Goal: Task Accomplishment & Management: Manage account settings

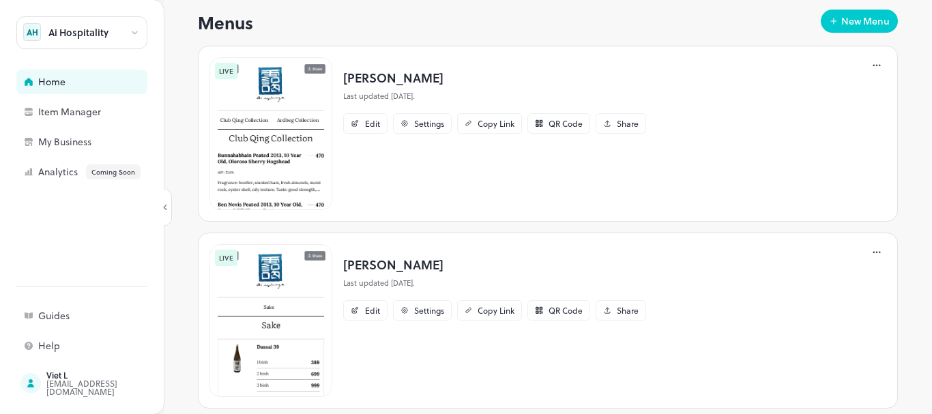
scroll to position [409, 0]
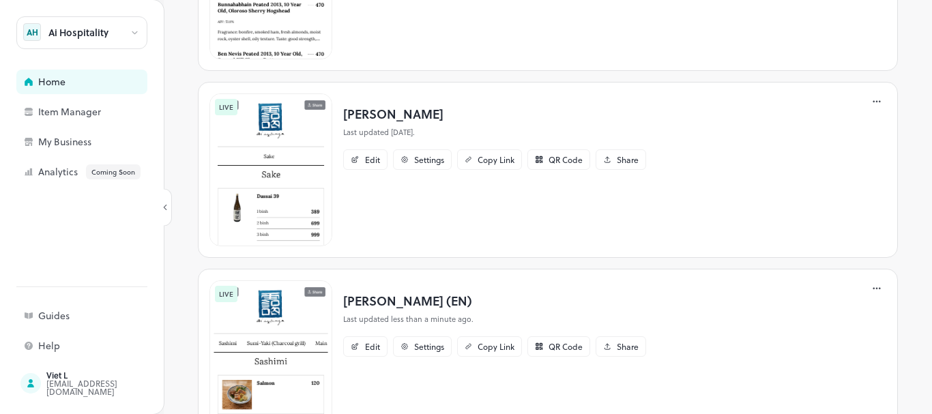
click at [393, 304] on p "[PERSON_NAME] (EN)" at bounding box center [494, 300] width 303 height 18
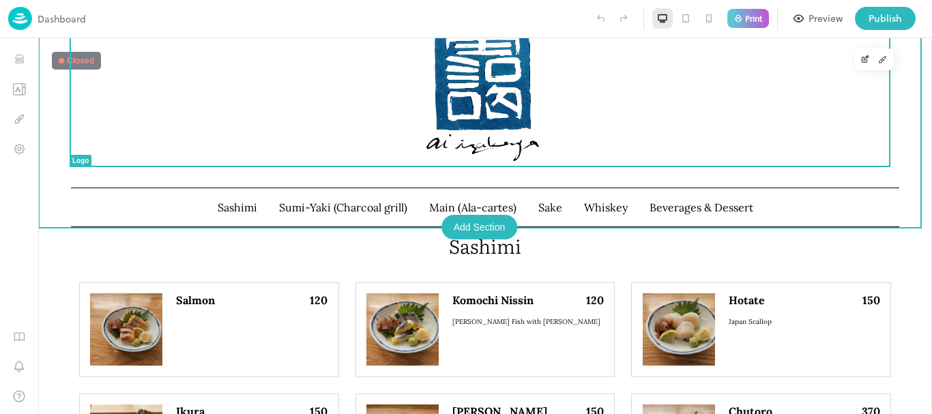
scroll to position [68, 0]
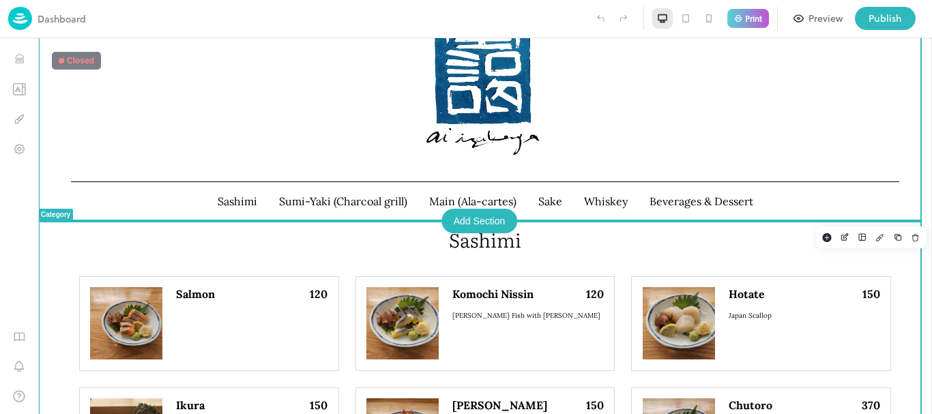
click at [204, 241] on p "Sashimi" at bounding box center [485, 240] width 812 height 24
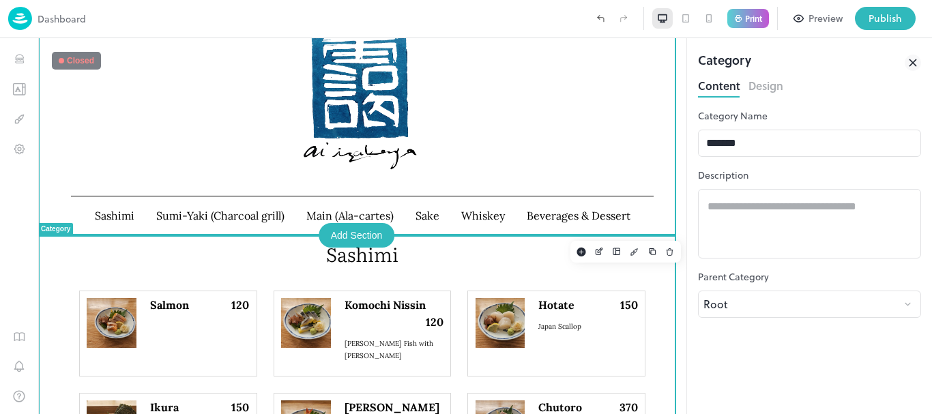
scroll to position [68, 0]
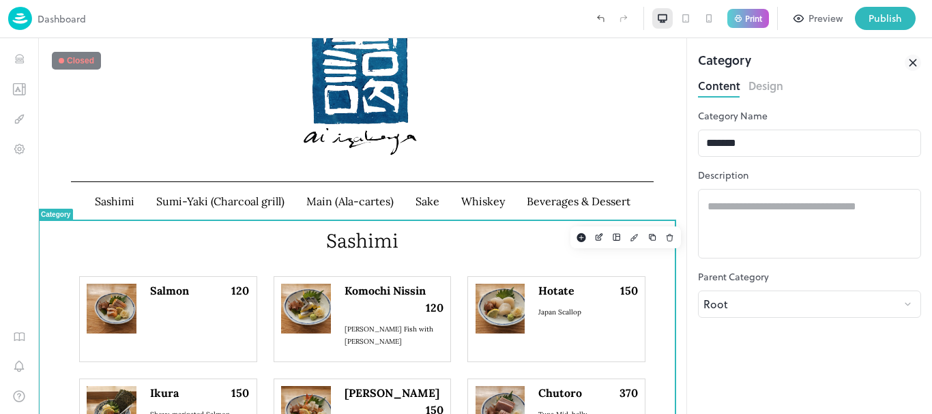
click at [0, 0] on icon at bounding box center [0, 0] width 0 height 0
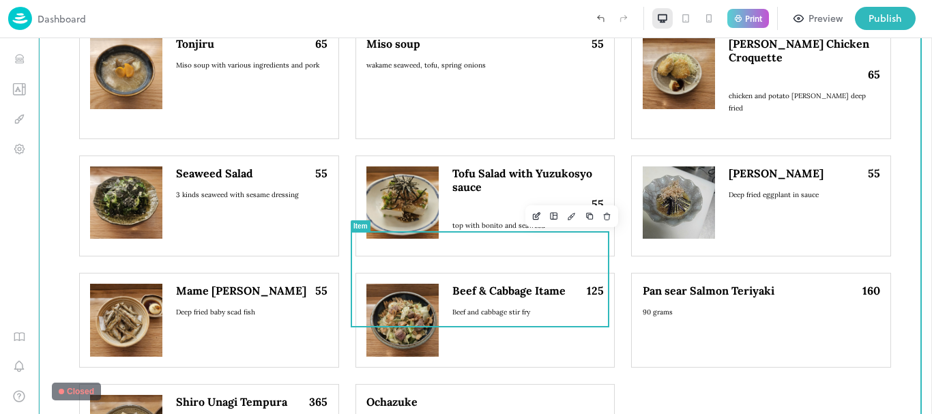
scroll to position [1774, 0]
